Goal: Information Seeking & Learning: Learn about a topic

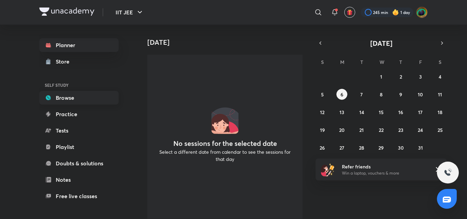
click at [89, 102] on link "Browse" at bounding box center [78, 98] width 79 height 14
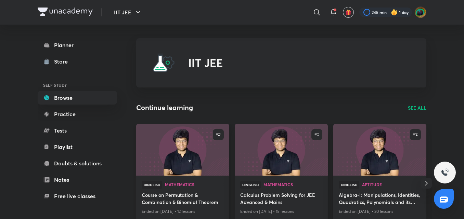
click at [181, 204] on h4 "Course on Permutation & Combination & Binomial Theorem" at bounding box center [183, 199] width 82 height 16
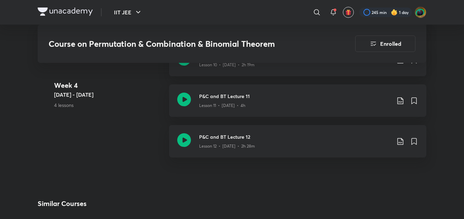
scroll to position [914, 0]
